Goal: Transaction & Acquisition: Purchase product/service

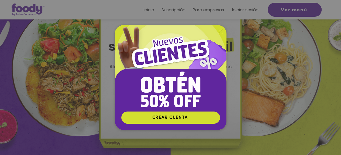
click at [219, 30] on icon "Volver al sitio" at bounding box center [220, 31] width 4 height 4
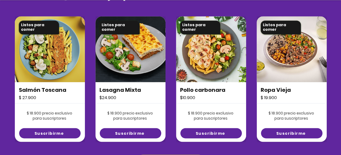
scroll to position [420, 0]
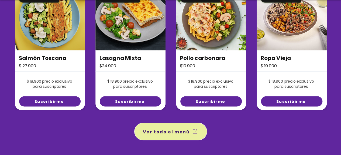
drag, startPoint x: 166, startPoint y: 129, endPoint x: 169, endPoint y: 129, distance: 3.1
click at [166, 129] on span "Ver todo el menú" at bounding box center [166, 131] width 47 height 7
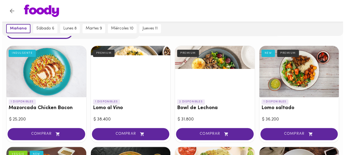
scroll to position [54, 0]
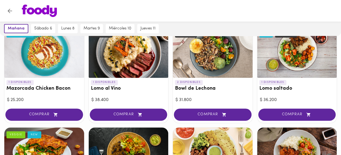
click at [128, 62] on div at bounding box center [129, 51] width 80 height 51
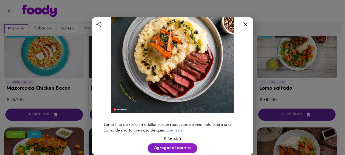
scroll to position [81, 0]
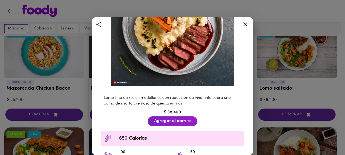
click at [178, 101] on link "ver más" at bounding box center [175, 103] width 15 height 4
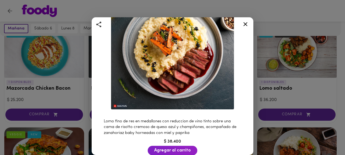
scroll to position [27, 0]
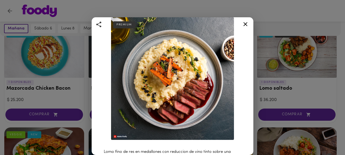
click at [244, 23] on icon at bounding box center [245, 24] width 7 height 7
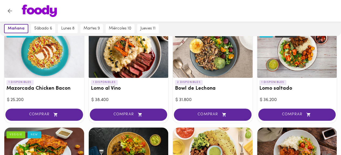
click at [305, 56] on div at bounding box center [297, 51] width 80 height 51
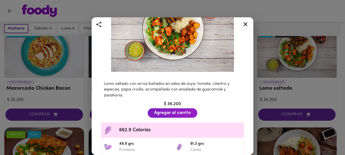
scroll to position [27, 0]
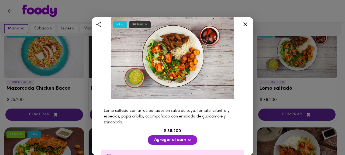
click at [249, 24] on div at bounding box center [245, 25] width 13 height 13
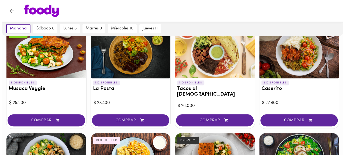
scroll to position [162, 0]
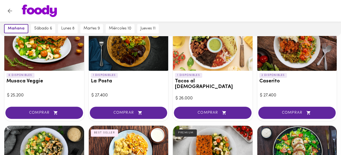
click at [307, 55] on div at bounding box center [297, 44] width 80 height 51
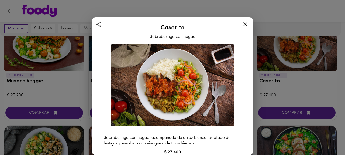
click at [245, 26] on icon at bounding box center [245, 24] width 7 height 7
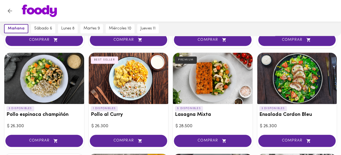
scroll to position [243, 0]
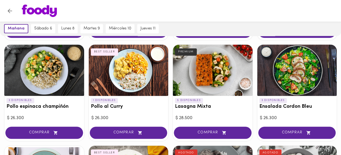
click at [41, 69] on div at bounding box center [44, 69] width 80 height 51
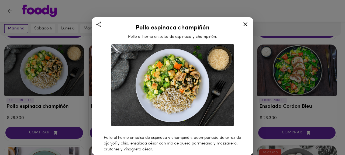
click at [247, 25] on icon at bounding box center [245, 24] width 7 height 7
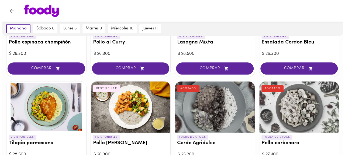
scroll to position [297, 0]
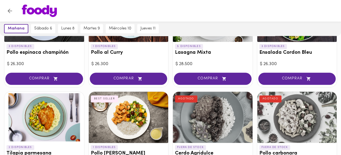
click at [47, 120] on div at bounding box center [44, 116] width 80 height 51
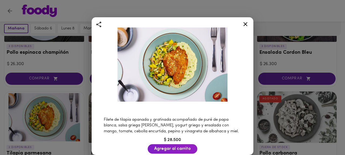
scroll to position [27, 0]
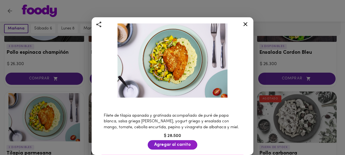
drag, startPoint x: 243, startPoint y: 25, endPoint x: 243, endPoint y: 32, distance: 7.0
click at [243, 25] on icon at bounding box center [245, 24] width 7 height 7
